Goal: Find specific page/section

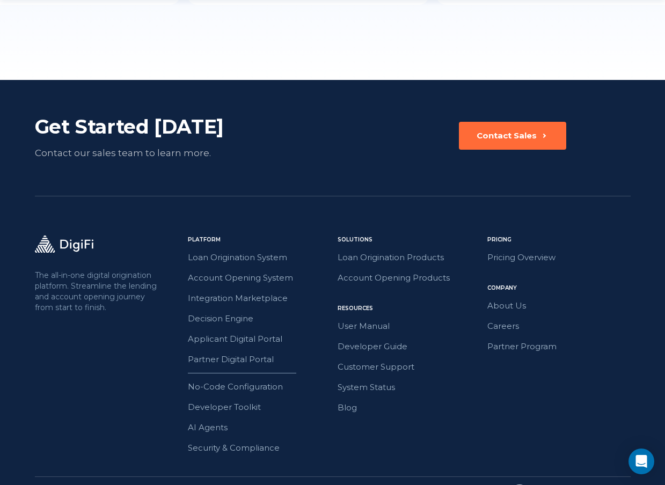
scroll to position [2996, 0]
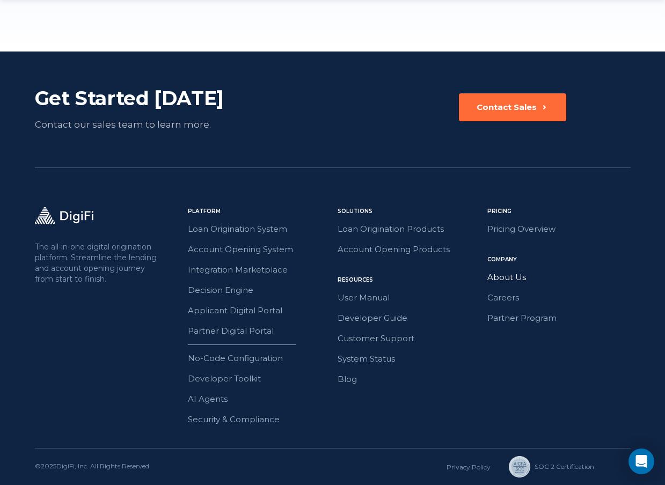
click at [512, 272] on link "About Us" at bounding box center [558, 277] width 143 height 14
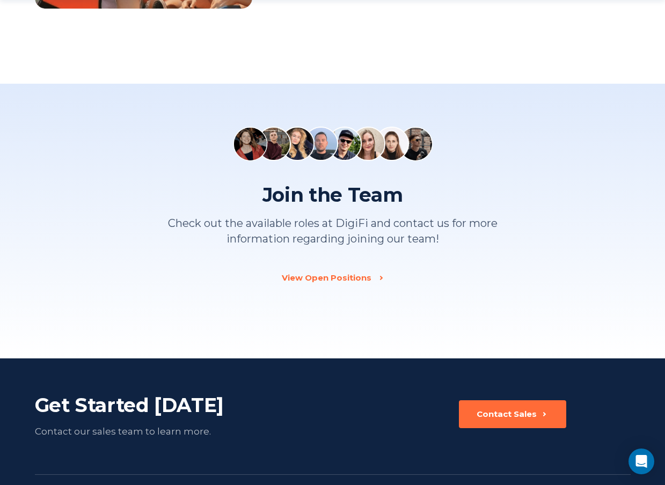
scroll to position [1376, 0]
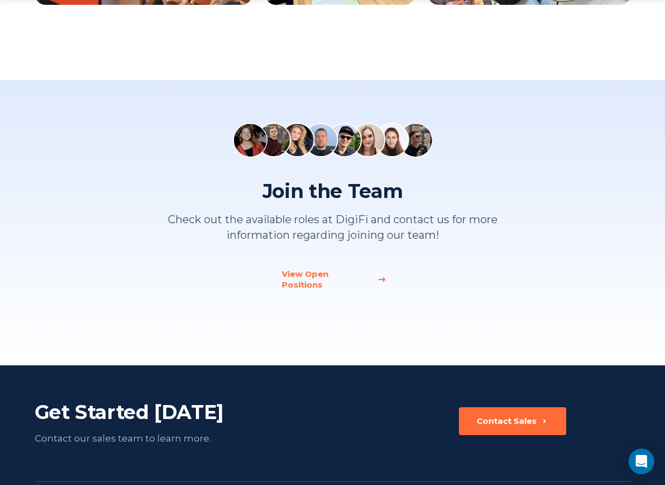
click at [334, 271] on div "View Open Positions" at bounding box center [326, 279] width 89 height 21
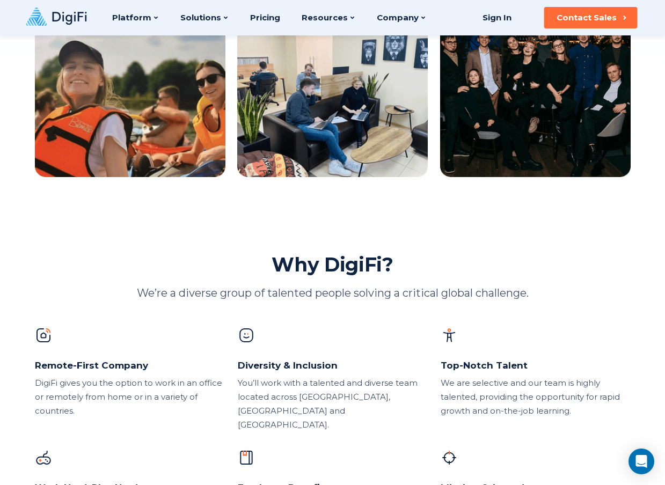
scroll to position [406, 0]
